Goal: Information Seeking & Learning: Learn about a topic

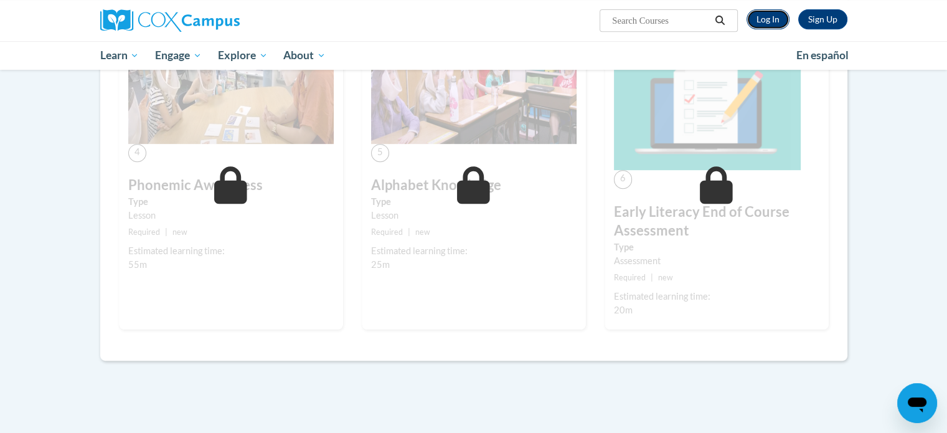
click at [757, 19] on link "Log In" at bounding box center [767, 19] width 43 height 20
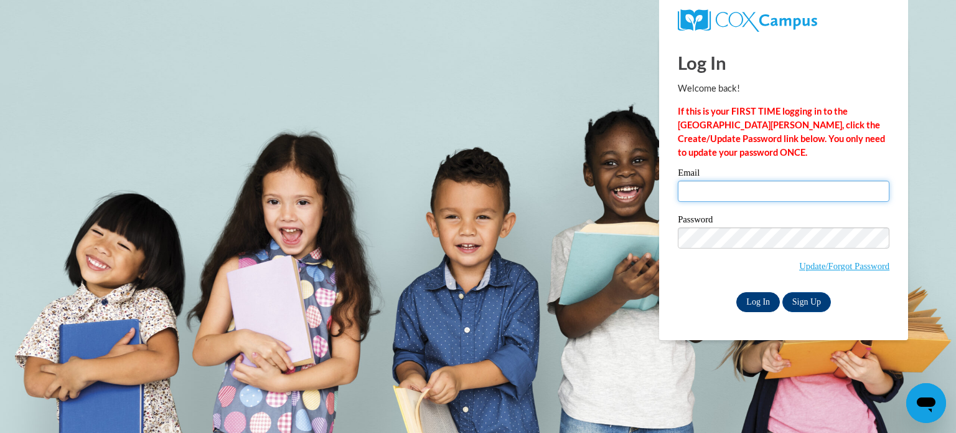
type input "amhimbi@langston.edu"
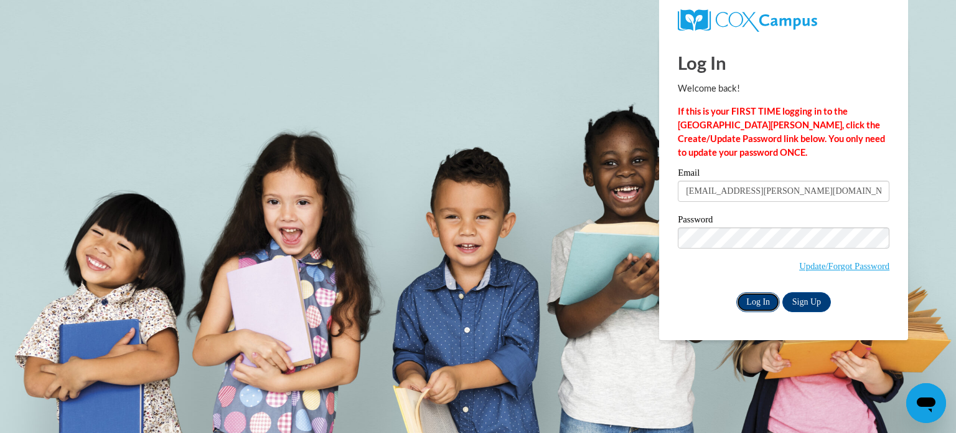
click at [762, 299] on input "Log In" at bounding box center [758, 302] width 44 height 20
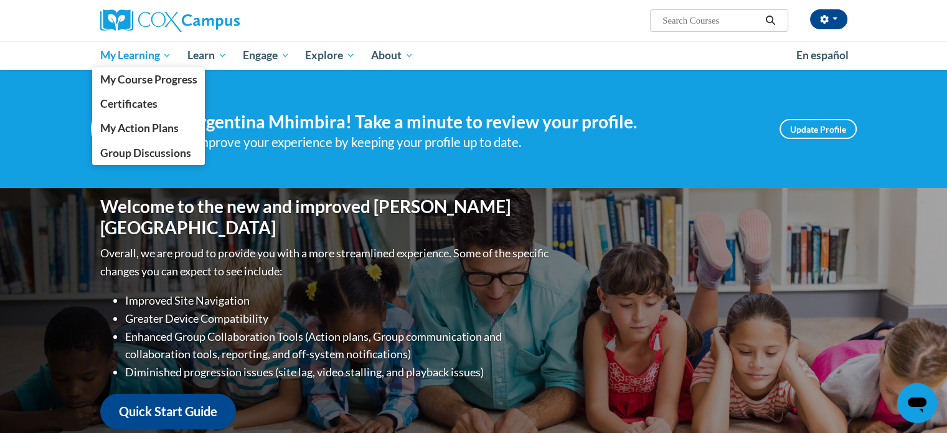
click at [134, 56] on span "My Learning" at bounding box center [136, 55] width 72 height 15
click at [144, 82] on span "My Course Progress" at bounding box center [148, 79] width 97 height 13
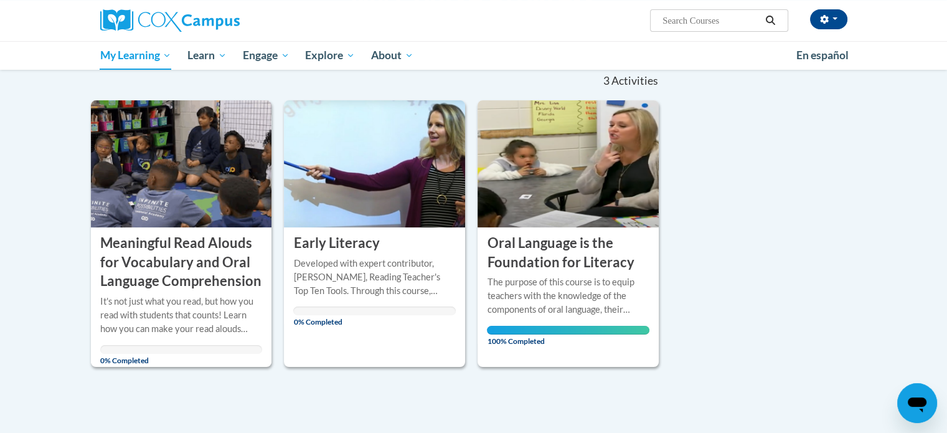
scroll to position [127, 0]
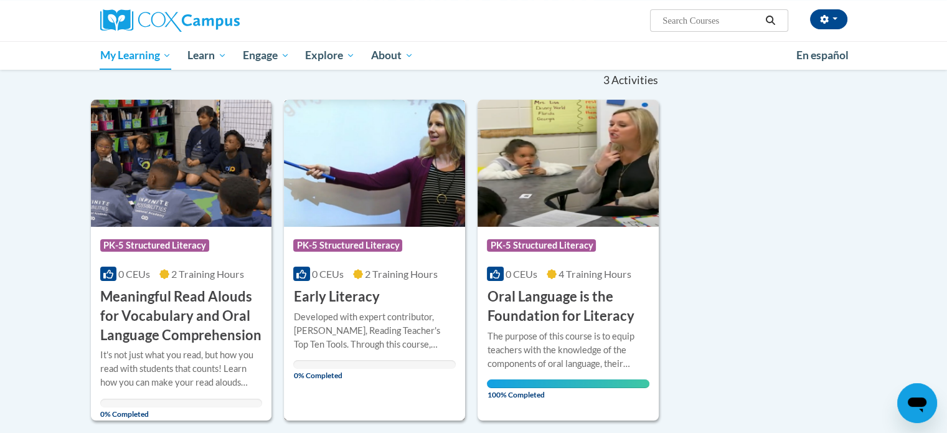
click at [366, 243] on span "PK-5 Structured Literacy" at bounding box center [347, 245] width 109 height 12
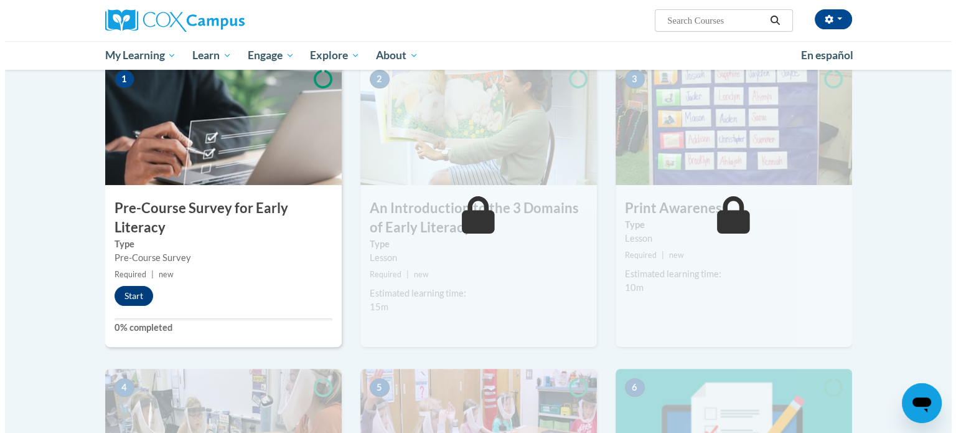
scroll to position [255, 0]
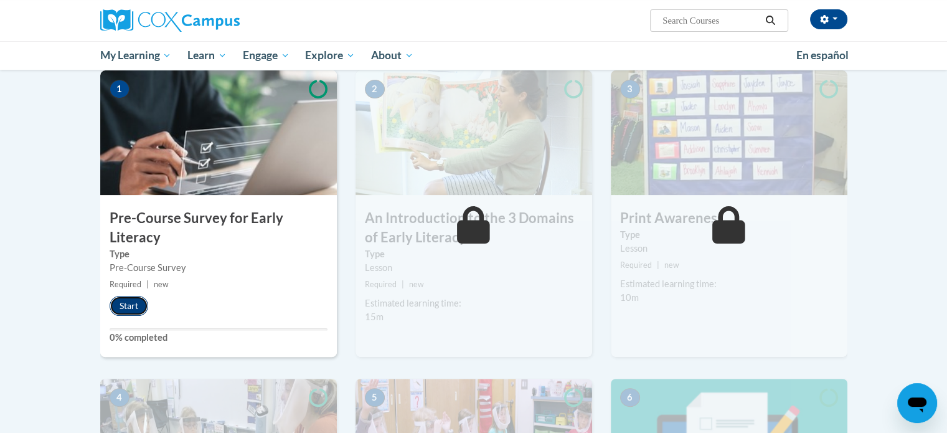
click at [126, 311] on button "Start" at bounding box center [129, 306] width 39 height 20
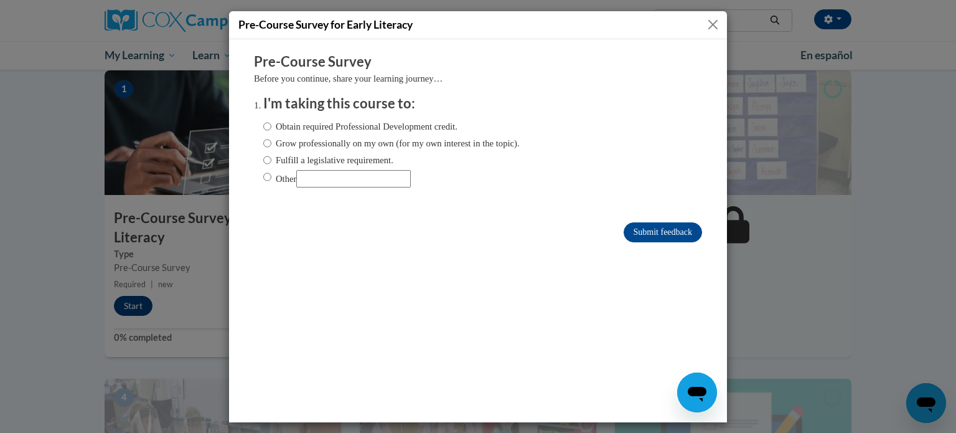
click at [126, 311] on div "Pre-Course Survey for Early Literacy" at bounding box center [478, 216] width 956 height 433
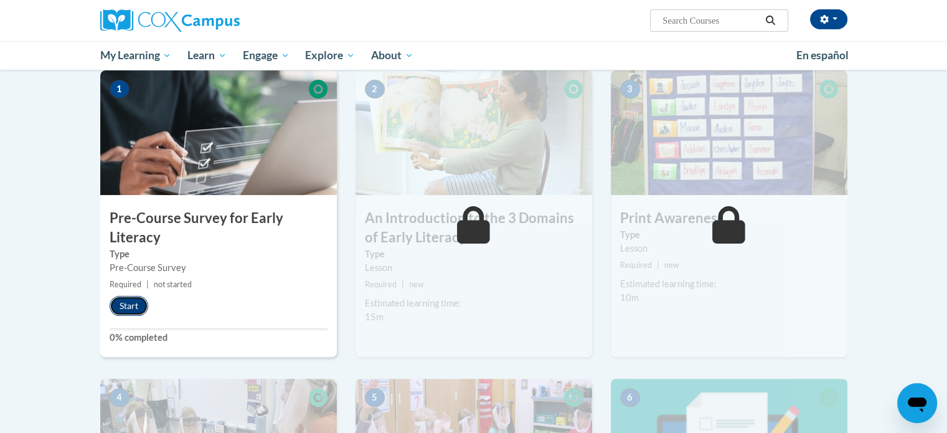
click at [126, 313] on button "Start" at bounding box center [129, 306] width 39 height 20
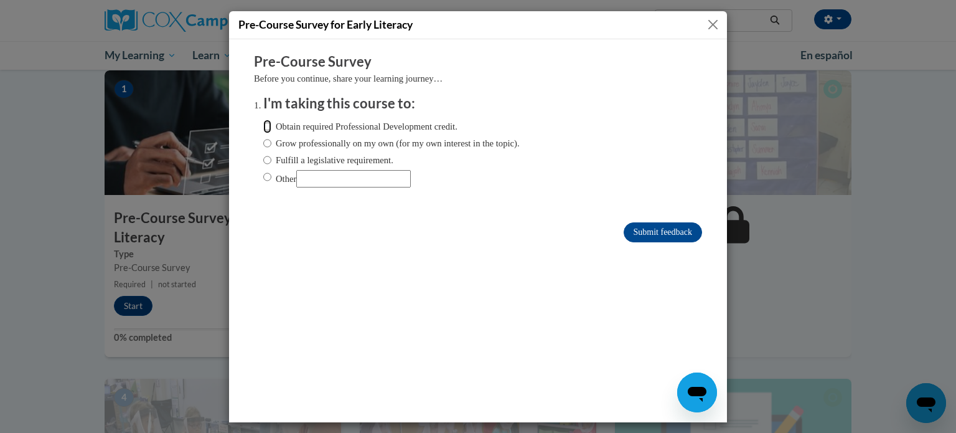
click at [263, 127] on input "Obtain required Professional Development credit." at bounding box center [267, 126] width 8 height 14
radio input "true"
click at [657, 232] on input "Submit feedback" at bounding box center [663, 232] width 78 height 20
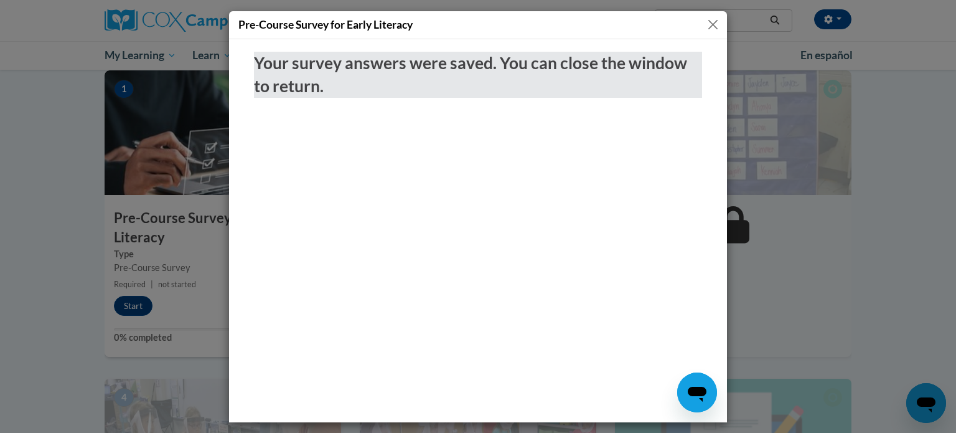
click at [705, 27] on button "Close" at bounding box center [713, 25] width 16 height 16
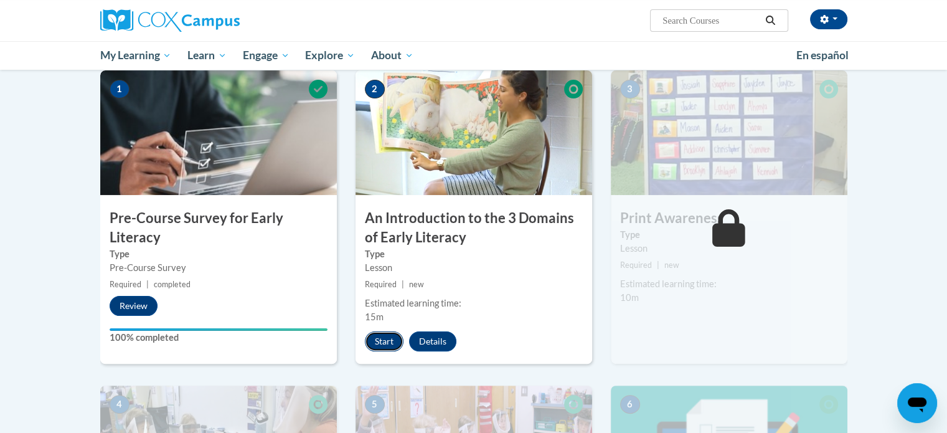
click at [380, 336] on button "Start" at bounding box center [384, 341] width 39 height 20
